Goal: Task Accomplishment & Management: Use online tool/utility

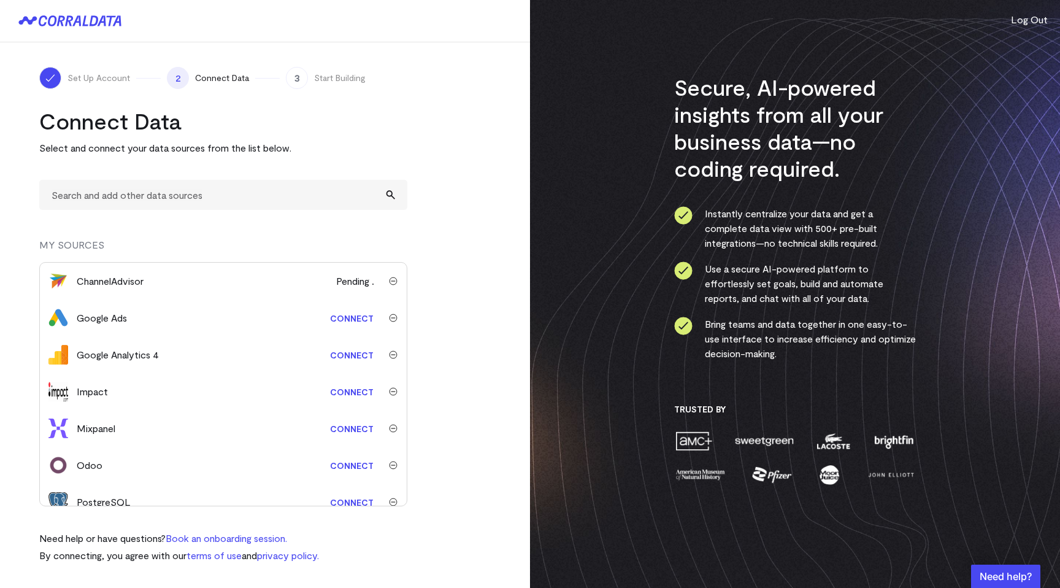
click at [356, 317] on link "Connect" at bounding box center [352, 318] width 56 height 23
click at [333, 430] on link "Connect" at bounding box center [352, 428] width 56 height 23
